Goal: Task Accomplishment & Management: Use online tool/utility

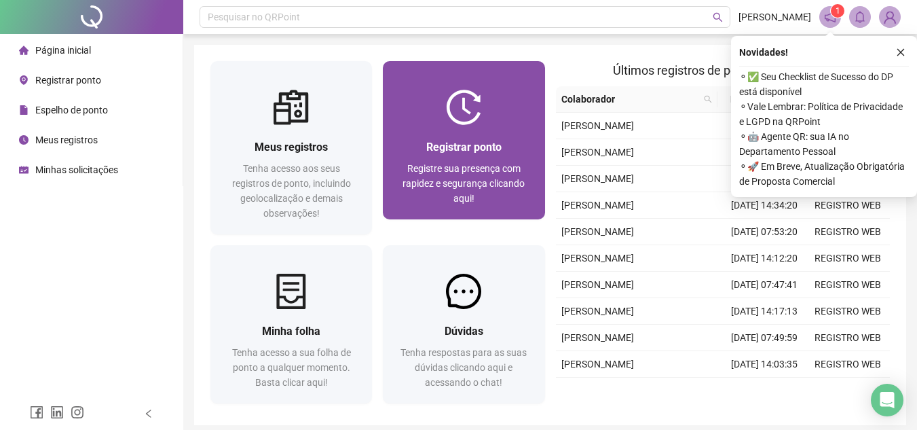
click at [507, 166] on span "Registre sua presença com rapidez e segurança clicando aqui!" at bounding box center [464, 183] width 122 height 41
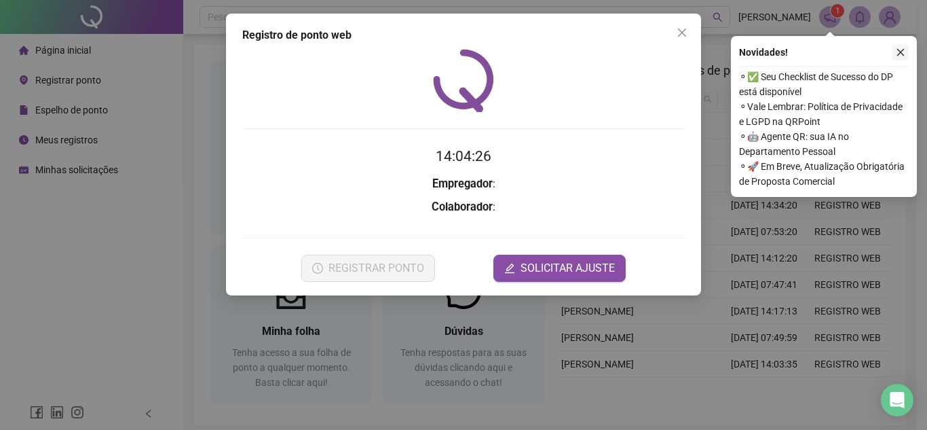
click at [900, 51] on icon "close" at bounding box center [901, 53] width 10 height 10
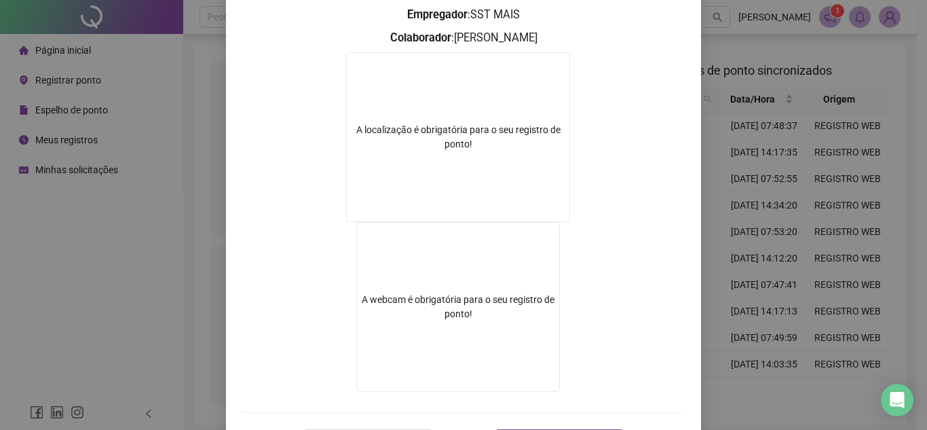
scroll to position [225, 0]
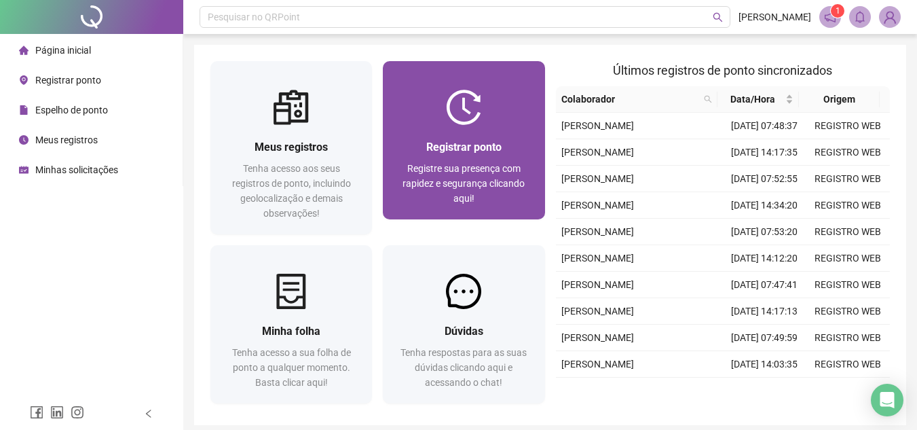
click at [518, 138] on div "Registrar ponto" at bounding box center [463, 146] width 129 height 17
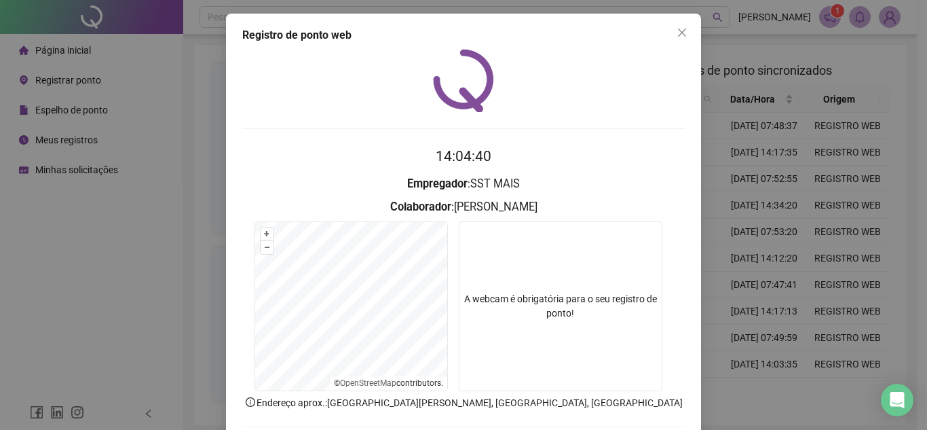
scroll to position [71, 0]
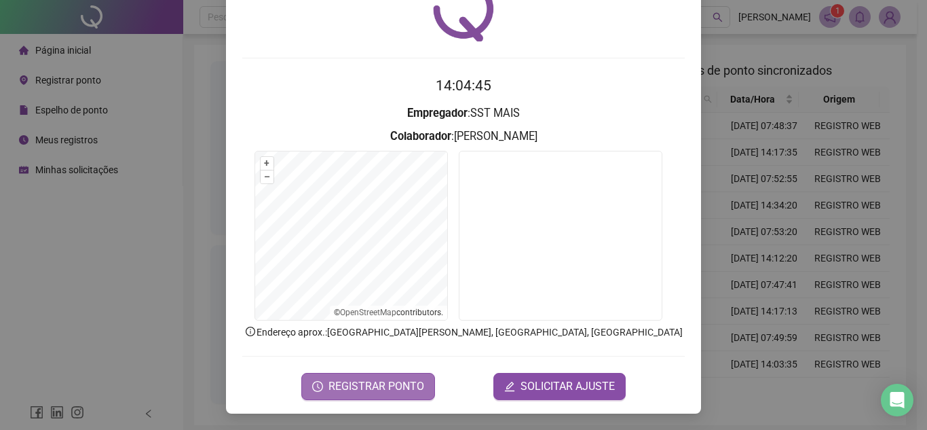
click at [388, 391] on span "REGISTRAR PONTO" at bounding box center [377, 386] width 96 height 16
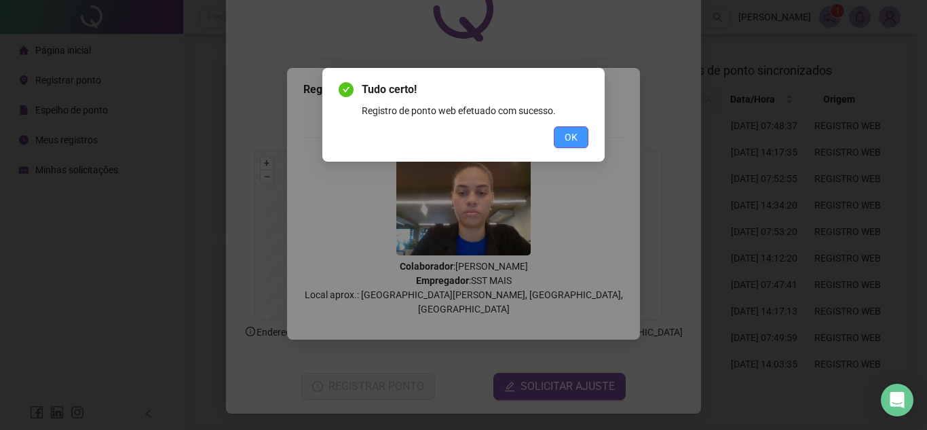
click at [559, 132] on button "OK" at bounding box center [571, 137] width 35 height 22
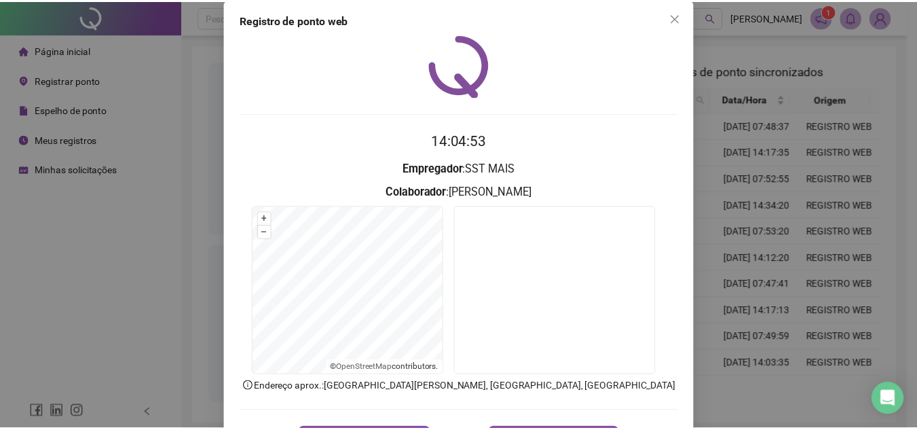
scroll to position [3, 0]
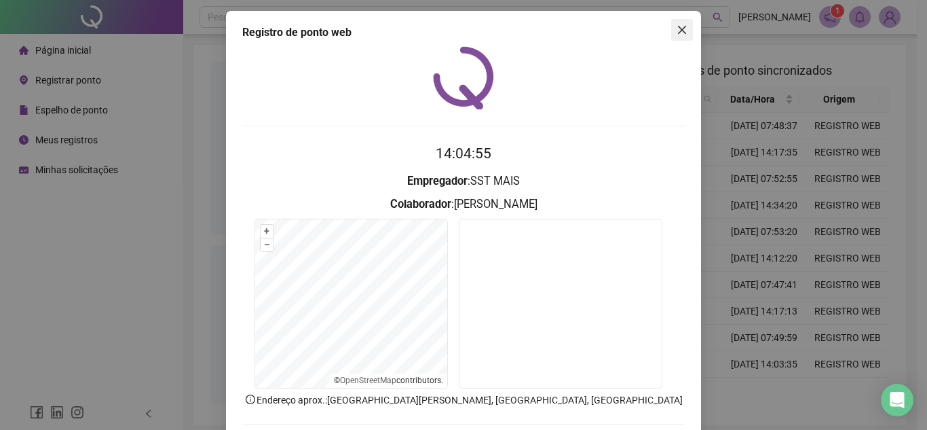
click at [678, 33] on icon "close" at bounding box center [682, 30] width 8 height 8
